Goal: Check status: Check status

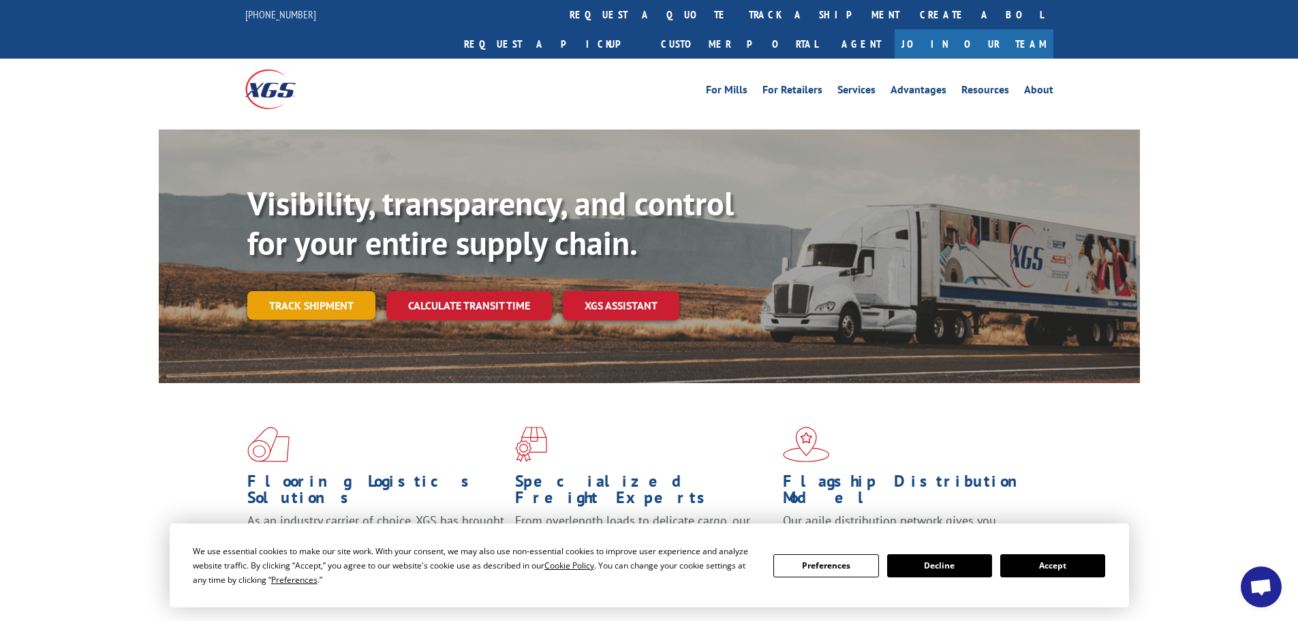
click at [346, 291] on link "Track shipment" at bounding box center [311, 305] width 128 height 29
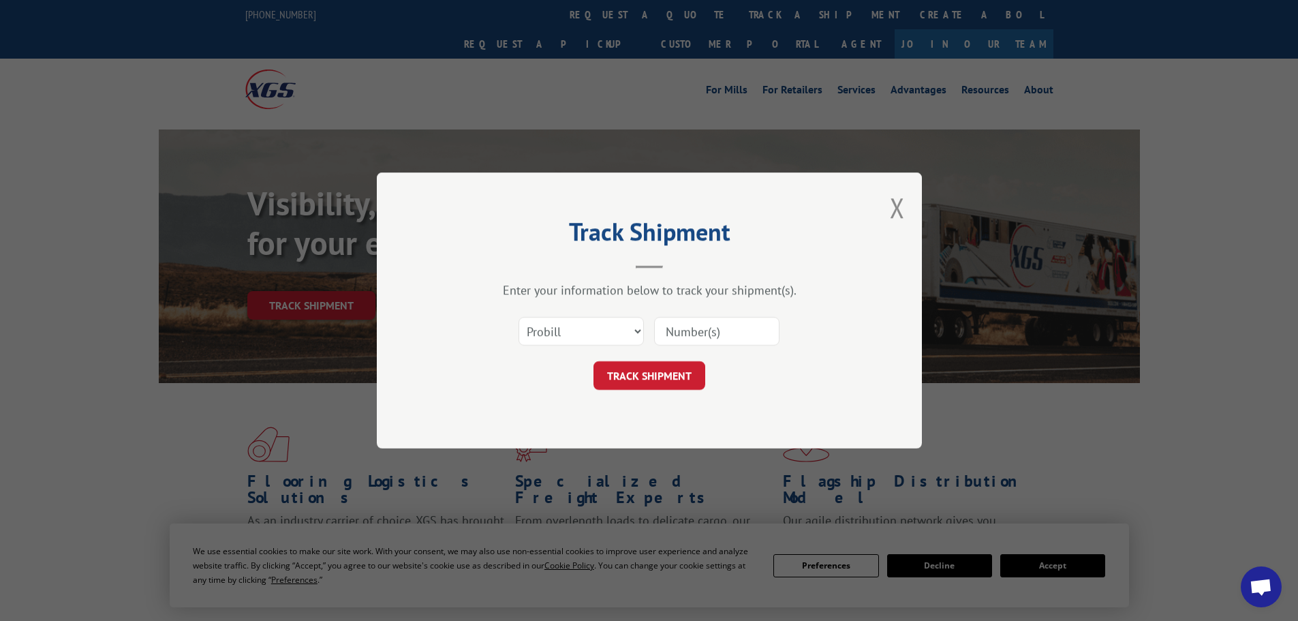
click at [714, 346] on div "Select category... Probill BOL PO" at bounding box center [649, 331] width 409 height 45
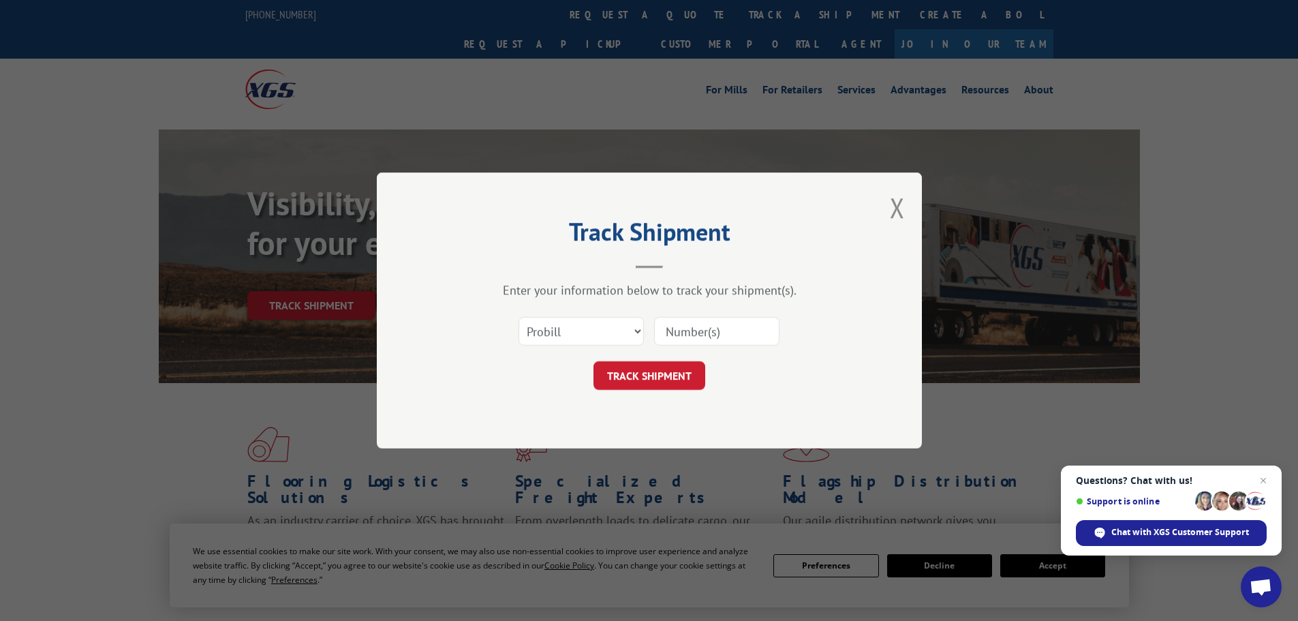
click at [715, 336] on input at bounding box center [716, 331] width 125 height 29
paste input "CP-030824.A"
type input "CP-030824.A"
click at [678, 372] on button "TRACK SHIPMENT" at bounding box center [650, 375] width 112 height 29
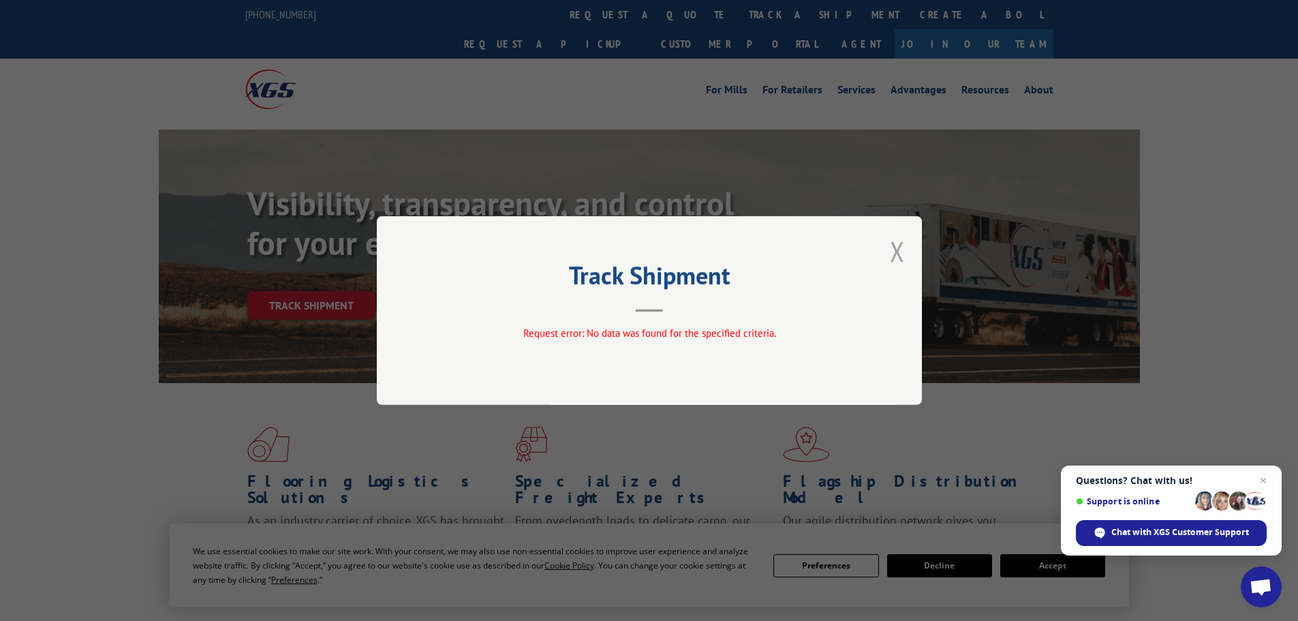
click at [902, 254] on button "Close modal" at bounding box center [897, 251] width 15 height 36
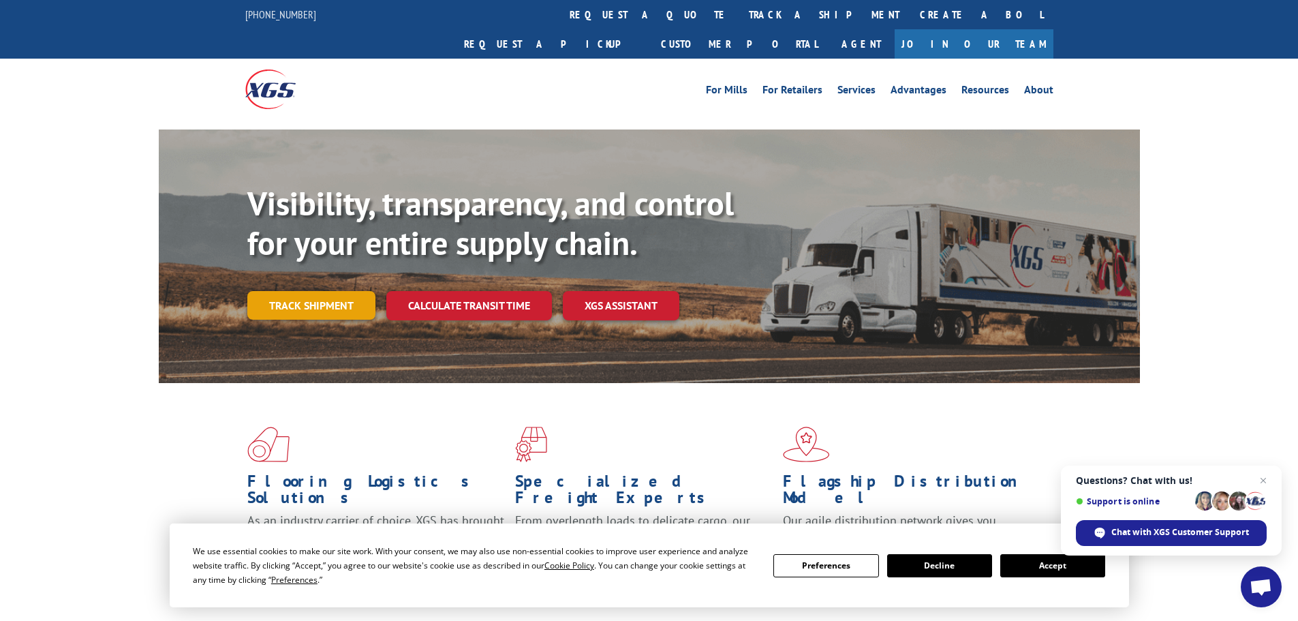
click at [331, 291] on link "Track shipment" at bounding box center [311, 305] width 128 height 29
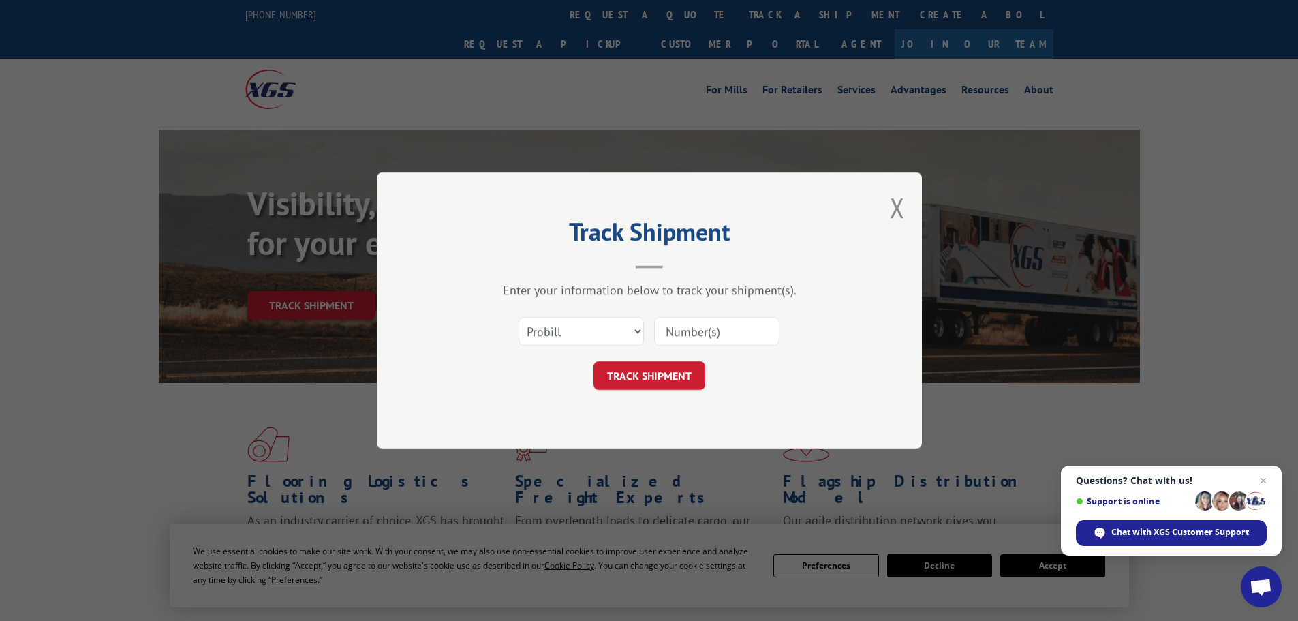
click at [720, 332] on input at bounding box center [716, 331] width 125 height 29
paste input "CP-030824.A"
type input "CP-030824"
click button "TRACK SHIPMENT" at bounding box center [650, 375] width 112 height 29
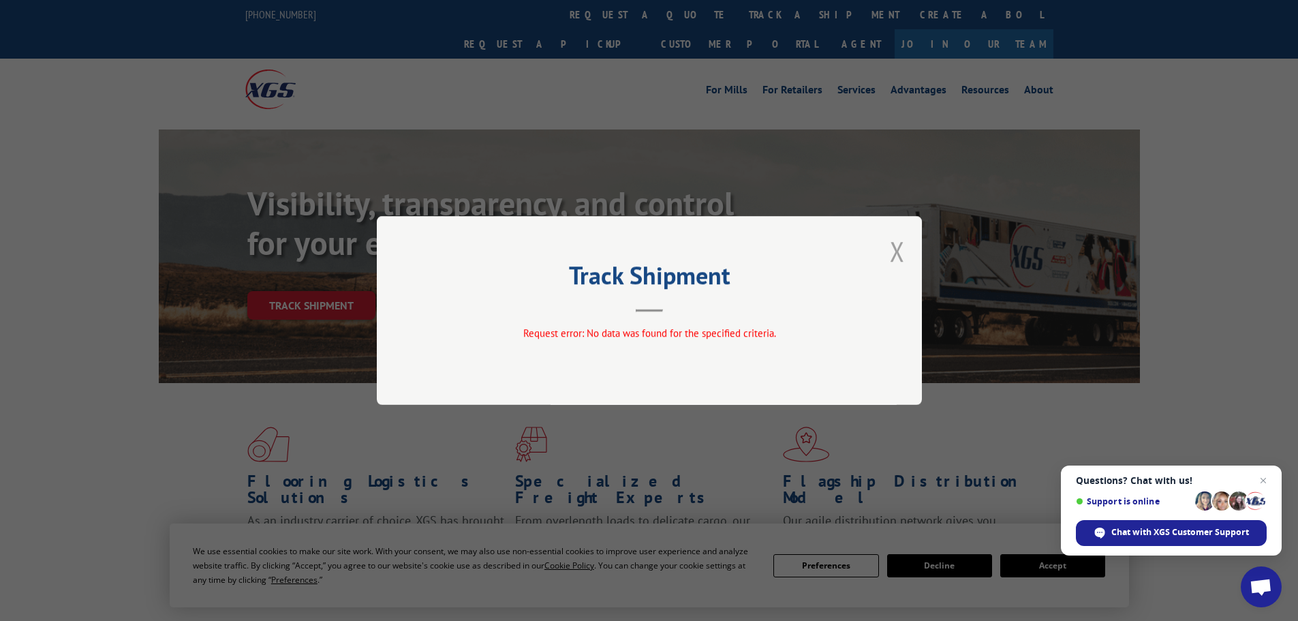
click at [890, 241] on button "Close modal" at bounding box center [897, 251] width 15 height 36
